Goal: Task Accomplishment & Management: Manage account settings

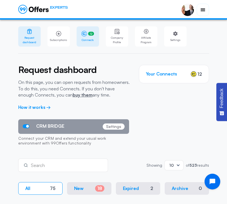
click at [94, 33] on span "12" at bounding box center [91, 34] width 6 height 4
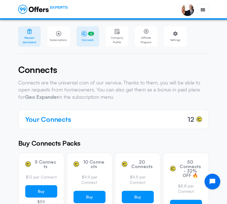
click at [35, 38] on span "Request dashboard" at bounding box center [29, 39] width 19 height 9
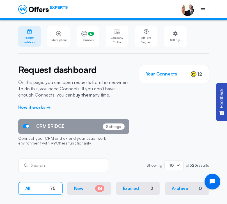
click at [212, 10] on div "EXPERTS Request dashboard My company profile [PERSON_NAME] Estate Expert [PERSO…" at bounding box center [114, 10] width 202 height 12
click at [204, 10] on button "button" at bounding box center [203, 10] width 12 height 12
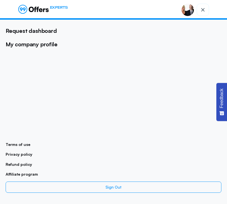
click at [52, 47] on link "My company profile" at bounding box center [32, 44] width 52 height 7
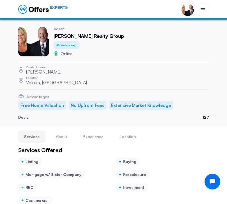
click at [204, 10] on button "button" at bounding box center [203, 10] width 12 height 12
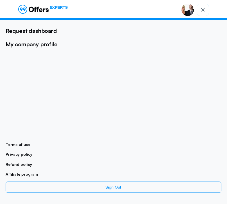
click at [44, 33] on link "Request dashboard" at bounding box center [31, 30] width 51 height 7
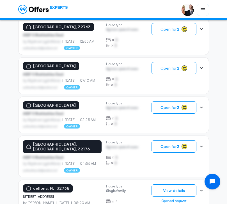
scroll to position [418, 0]
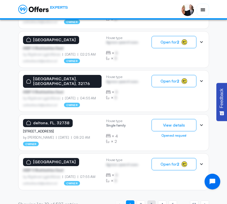
click at [152, 204] on span "3" at bounding box center [152, 204] width 2 height 5
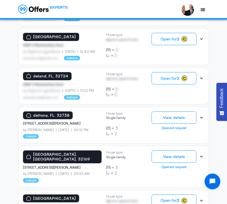
scroll to position [433, 0]
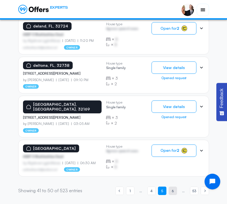
click at [174, 190] on span "6" at bounding box center [173, 190] width 2 height 5
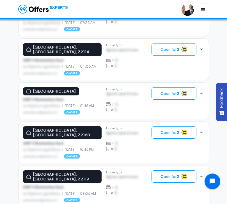
scroll to position [430, 0]
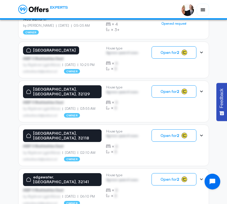
scroll to position [422, 0]
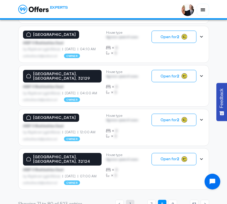
click at [132, 204] on link "page 1" at bounding box center [130, 204] width 8 height 8
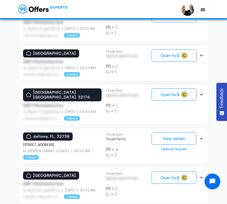
scroll to position [418, 0]
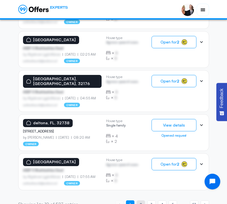
click at [143, 204] on link "page 2" at bounding box center [141, 205] width 8 height 8
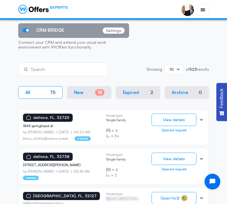
scroll to position [96, 0]
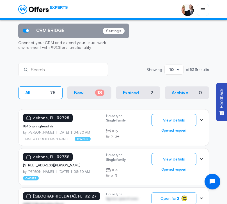
click at [143, 177] on div "[GEOGRAPHIC_DATA] [STREET_ADDRESS][PERSON_NAME] by [PERSON_NAME] [DATE] 08:30 A…" at bounding box center [113, 167] width 181 height 28
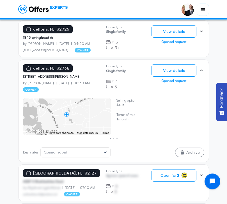
scroll to position [185, 0]
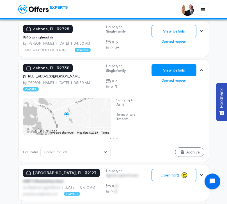
click at [185, 70] on button "View details" at bounding box center [174, 70] width 45 height 12
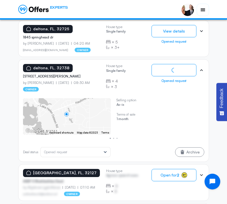
scroll to position [0, 0]
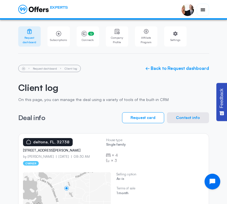
click at [201, 117] on button "Contact info" at bounding box center [188, 117] width 42 height 11
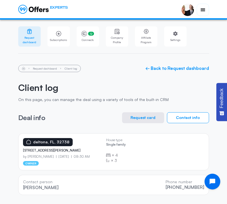
click at [195, 115] on button "Contact info" at bounding box center [188, 117] width 42 height 11
click at [153, 120] on button "Request card" at bounding box center [143, 117] width 42 height 11
